Goal: Task Accomplishment & Management: Manage account settings

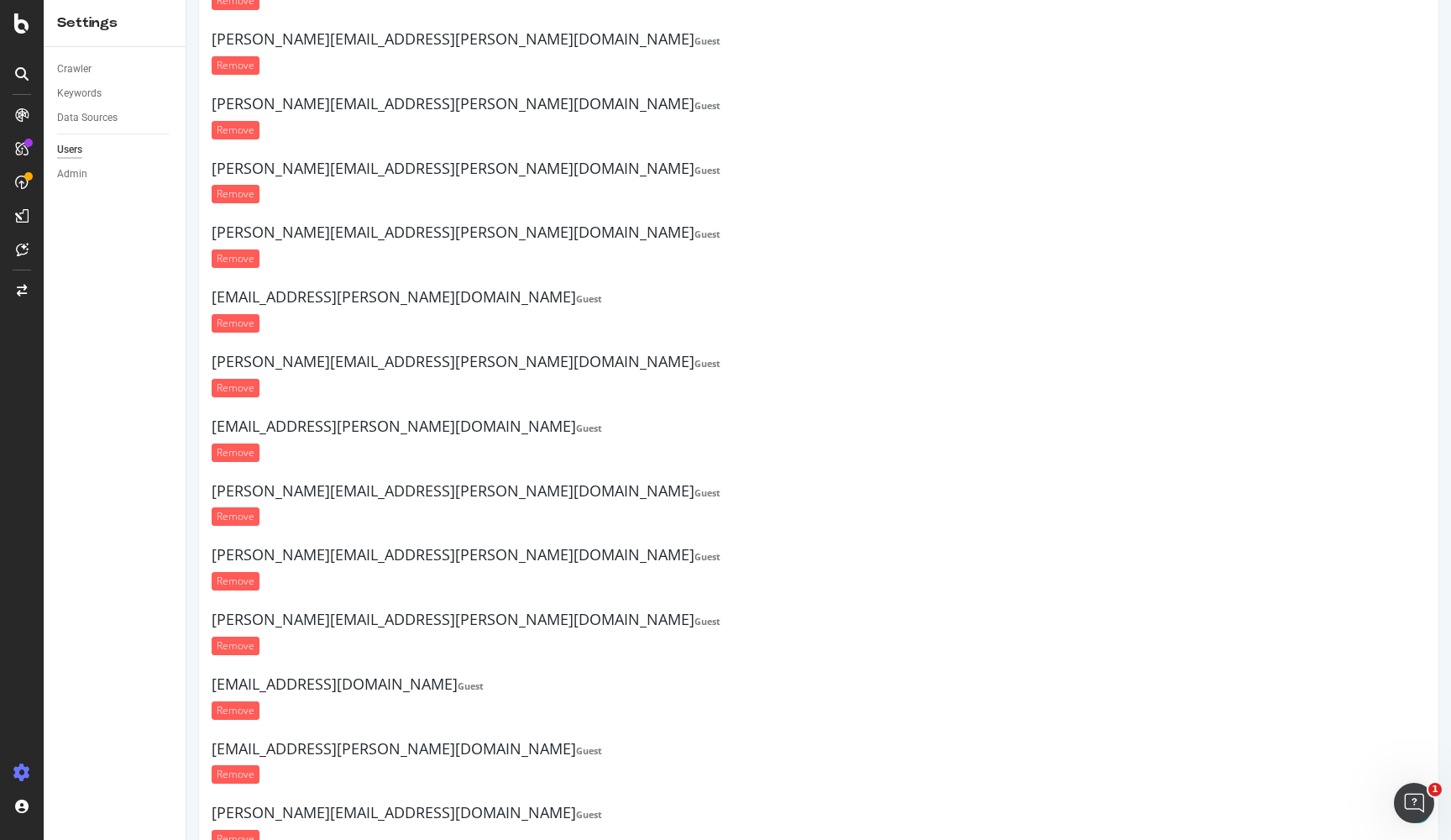
scroll to position [6258, 0]
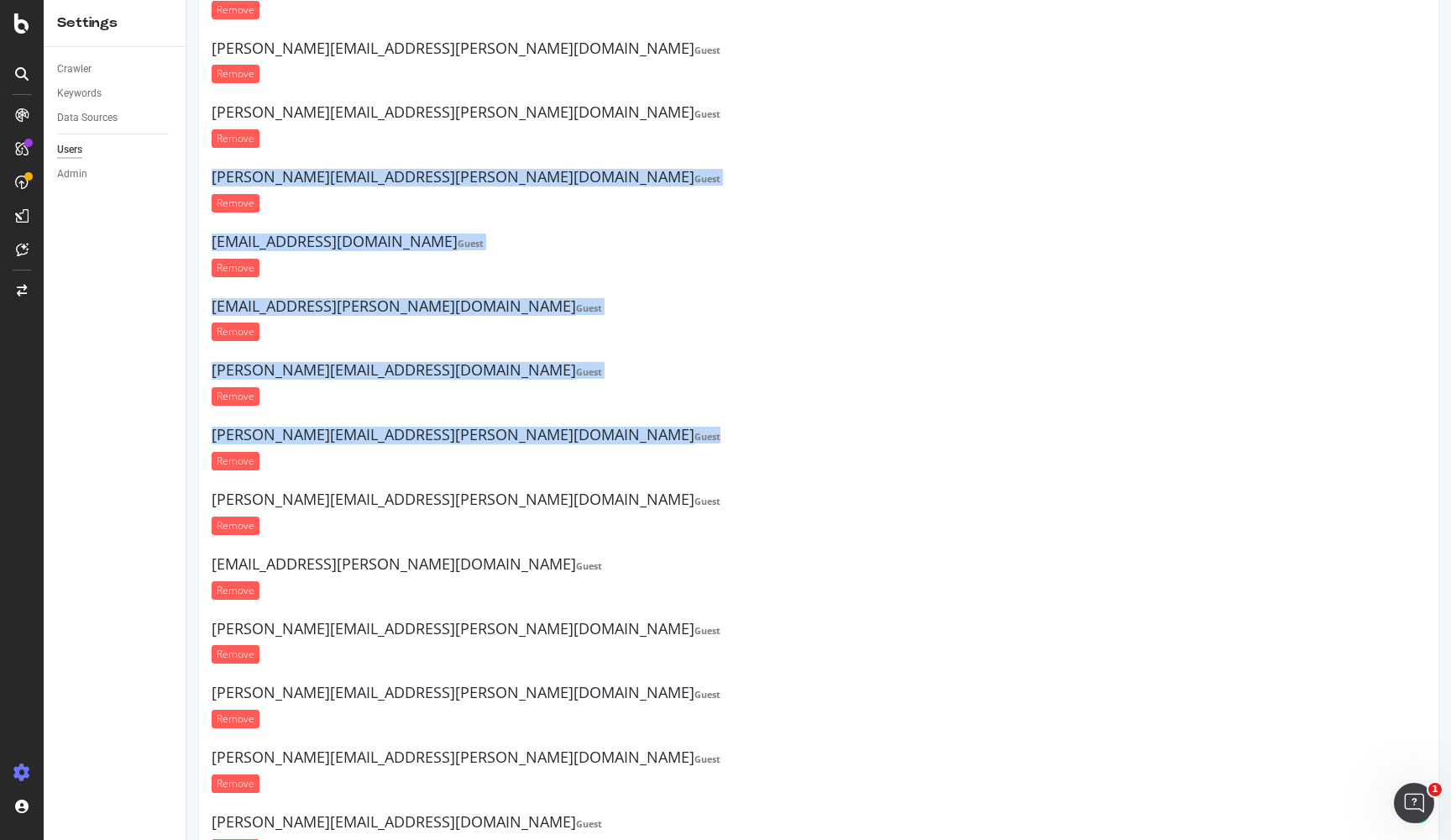
drag, startPoint x: 1441, startPoint y: 49, endPoint x: 1392, endPoint y: 402, distance: 356.4
click at [1127, 645] on form "Remove" at bounding box center [818, 653] width 1214 height 18
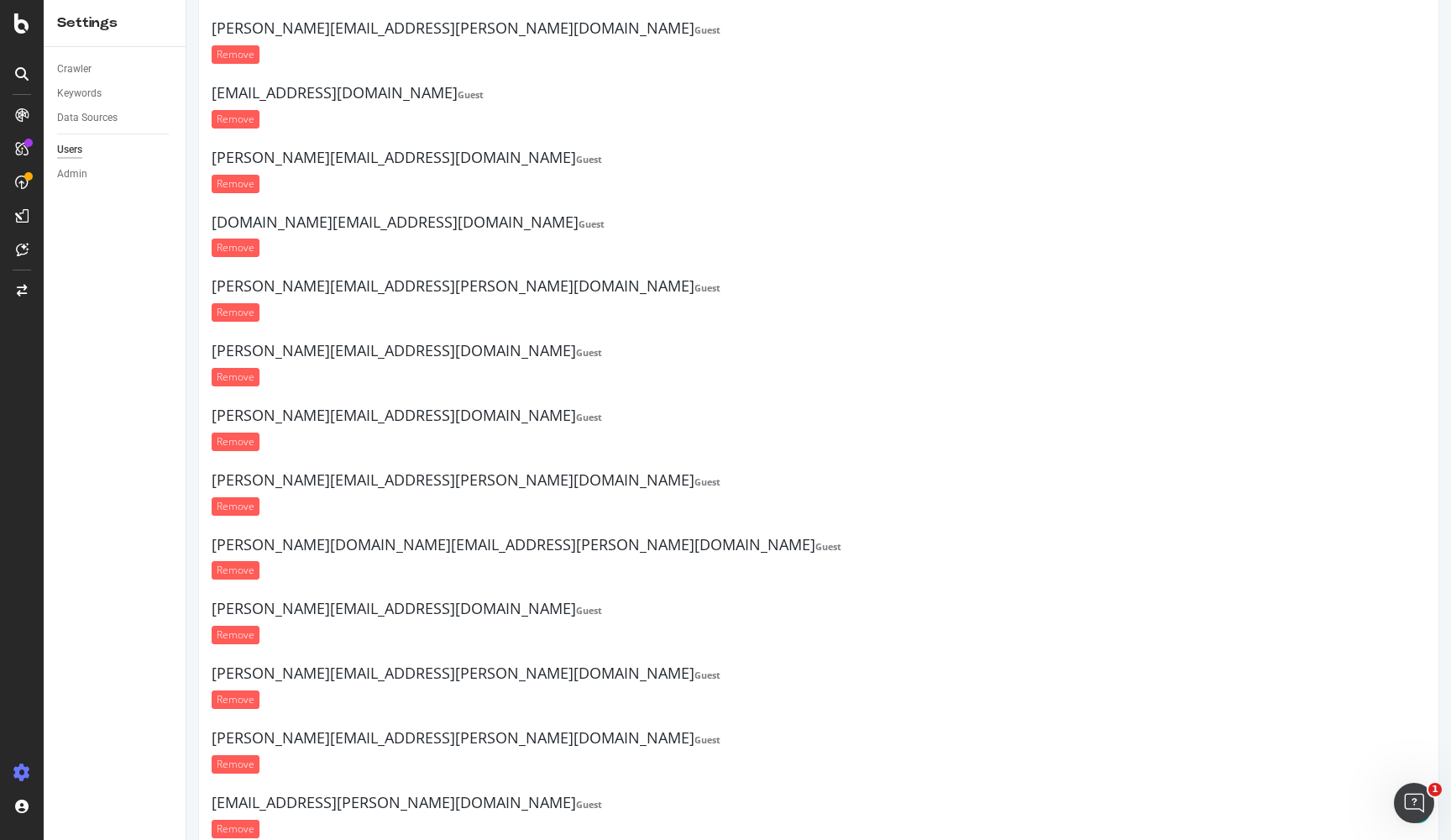
scroll to position [19047, 0]
paste input "[PERSON_NAME][EMAIL_ADDRESS][PERSON_NAME][DOMAIN_NAME]"
type input "[PERSON_NAME][EMAIL_ADDRESS][PERSON_NAME][DOMAIN_NAME]"
click at [765, 822] on form "Remove" at bounding box center [818, 830] width 1214 height 18
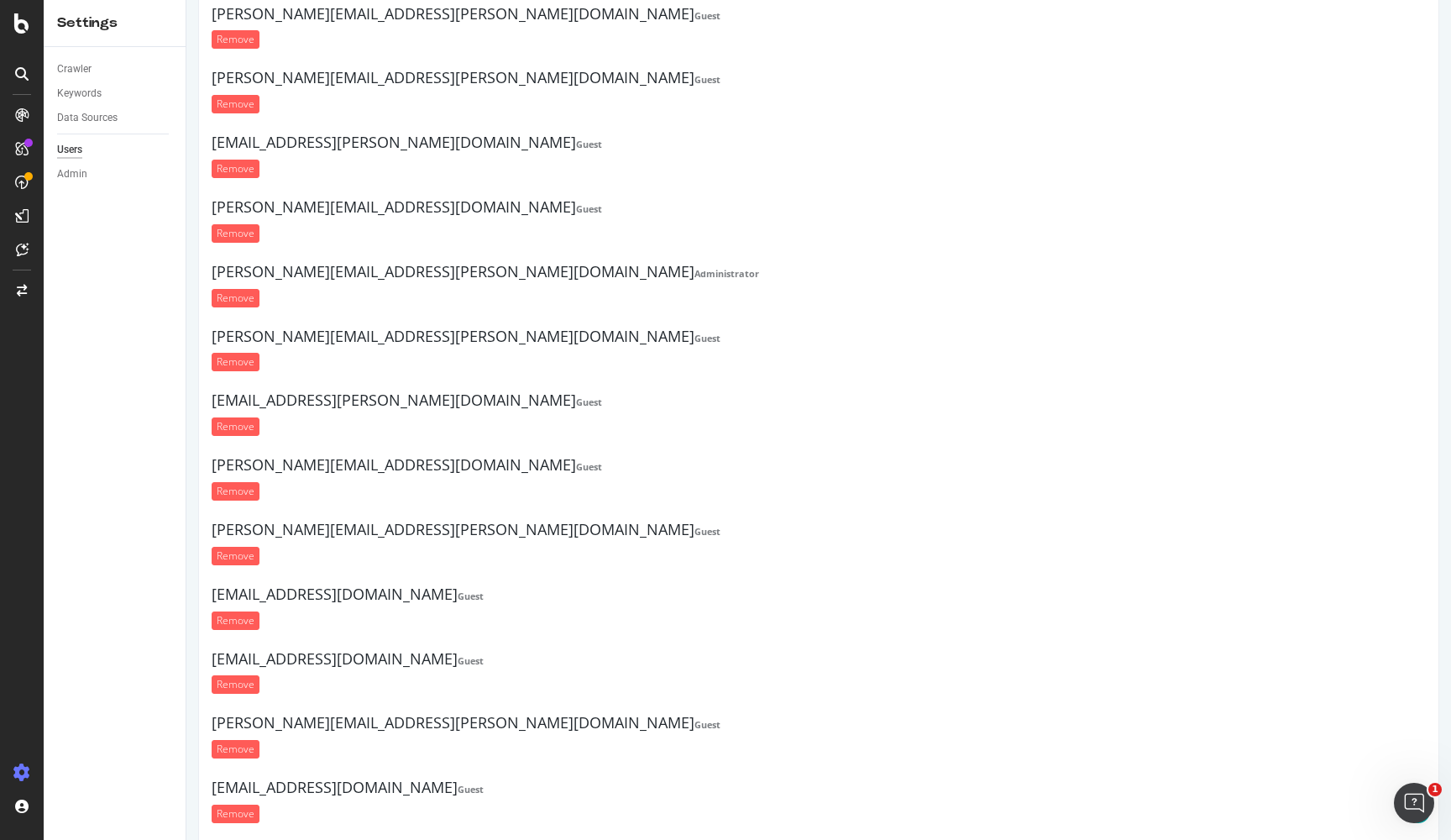
scroll to position [19119, 0]
